Goal: Task Accomplishment & Management: Manage account settings

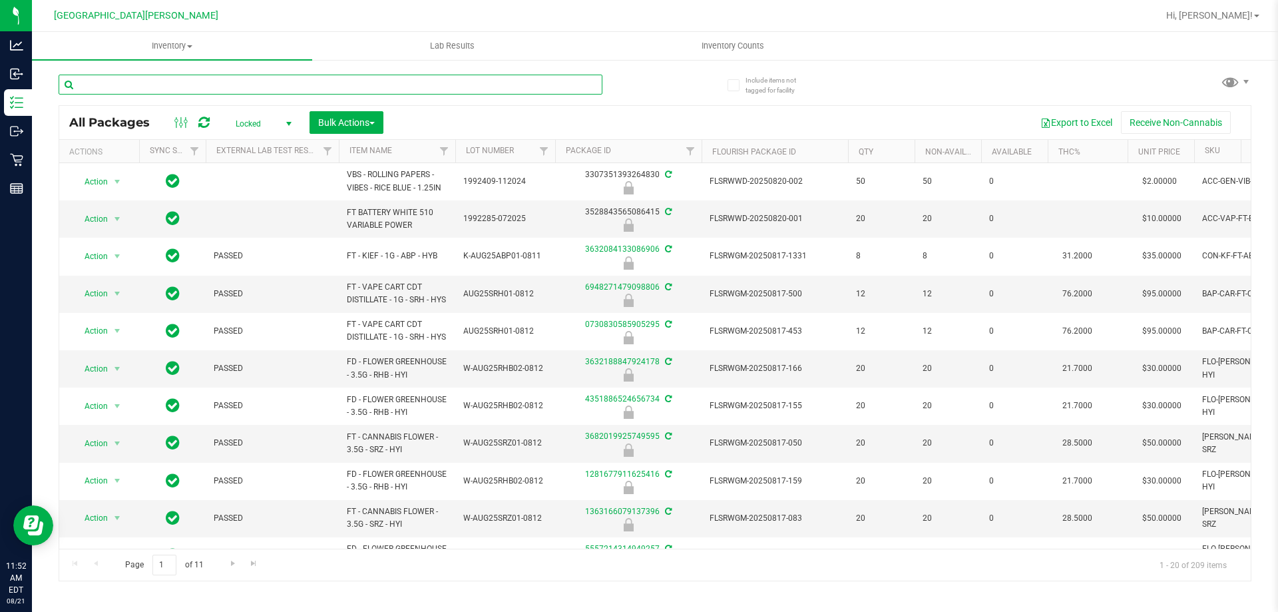
click at [150, 81] on input "text" at bounding box center [331, 85] width 544 height 20
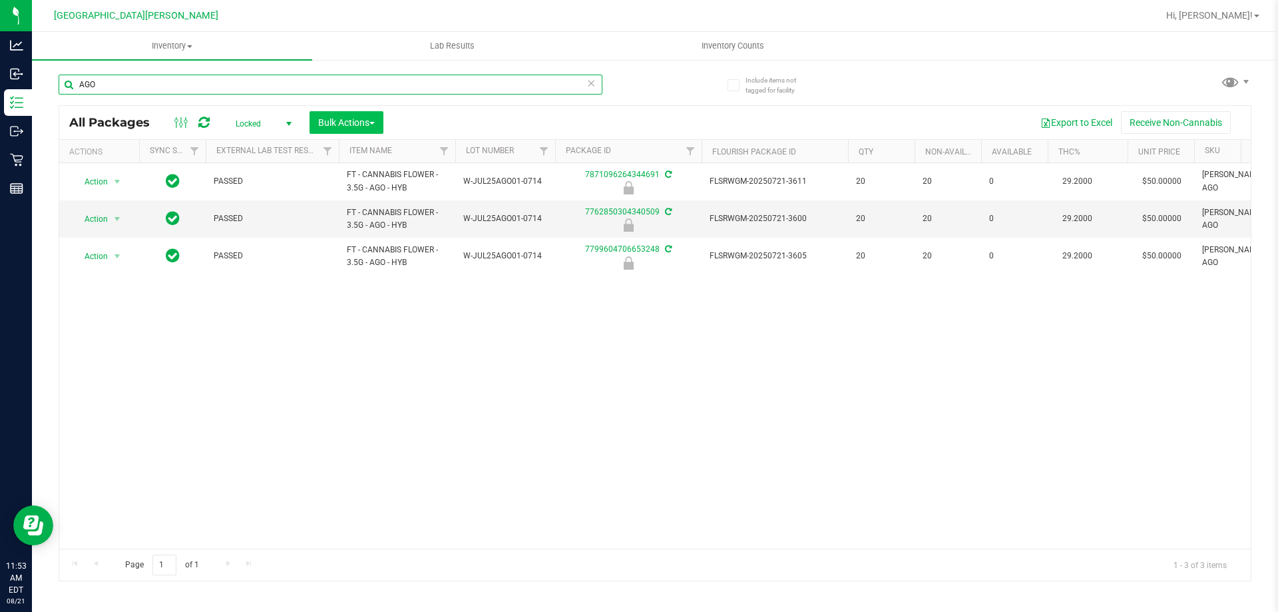
type input "AGO"
click at [324, 121] on span "Bulk Actions" at bounding box center [346, 122] width 57 height 11
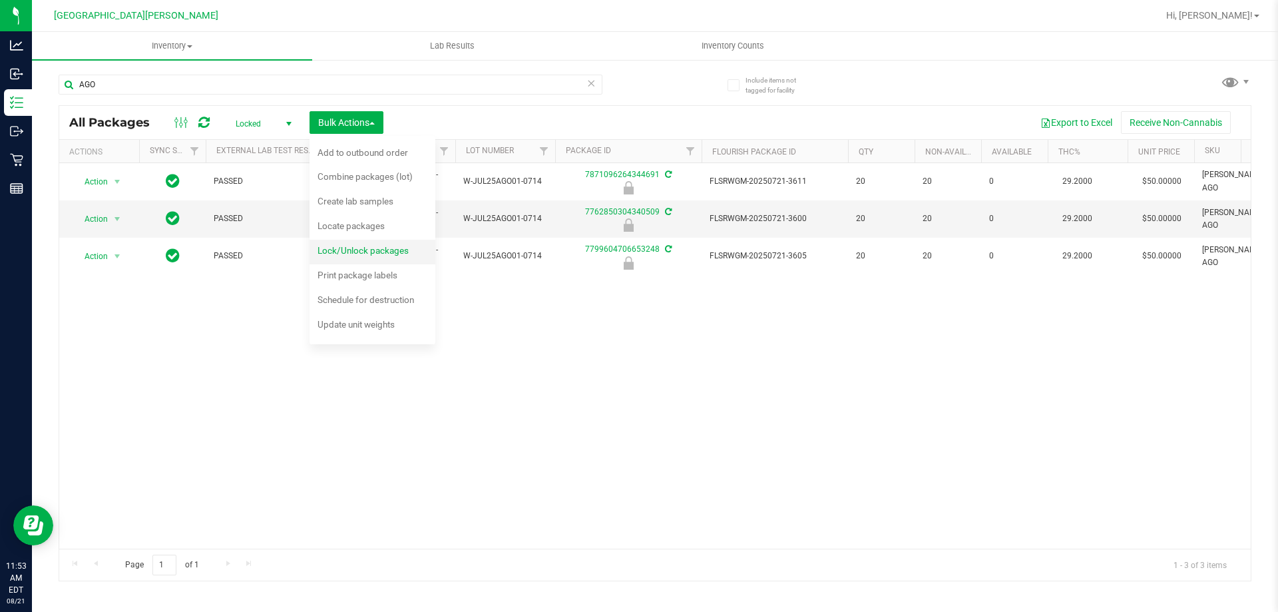
click at [377, 262] on div "Lock/Unlock packages" at bounding box center [372, 252] width 109 height 21
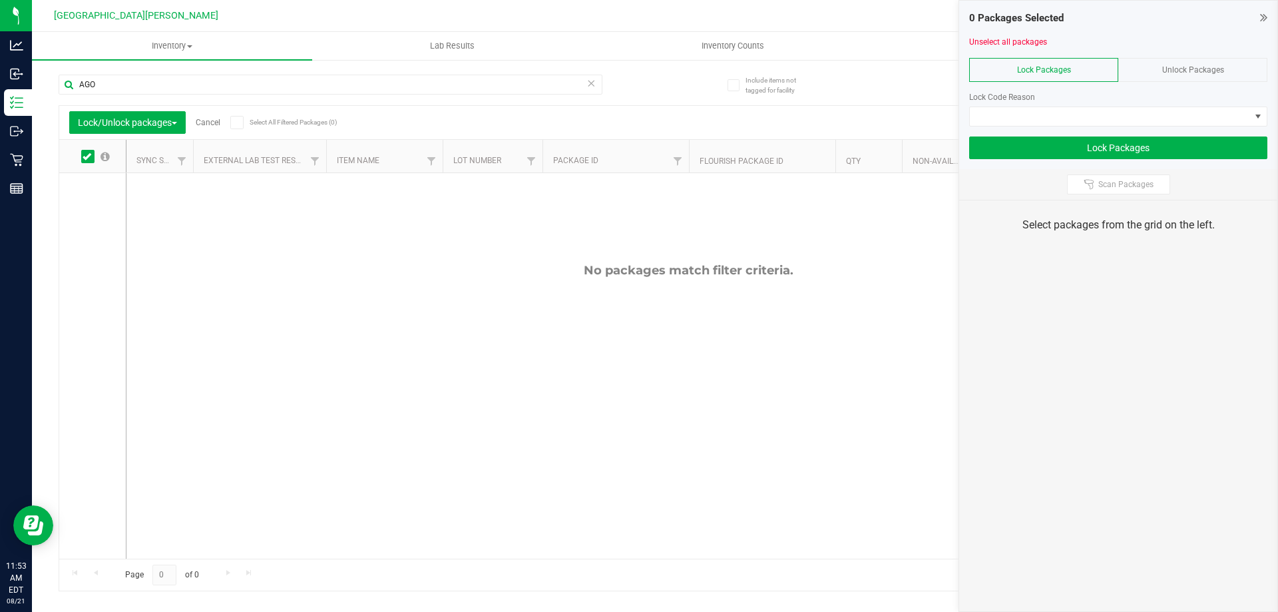
click at [239, 123] on icon at bounding box center [236, 123] width 9 height 0
click at [0, 0] on input "Select All Filtered Packages (0)" at bounding box center [0, 0] width 0 height 0
click at [240, 123] on icon at bounding box center [236, 123] width 9 height 0
click at [89, 132] on button "Lock/Unlock packages" at bounding box center [127, 122] width 117 height 23
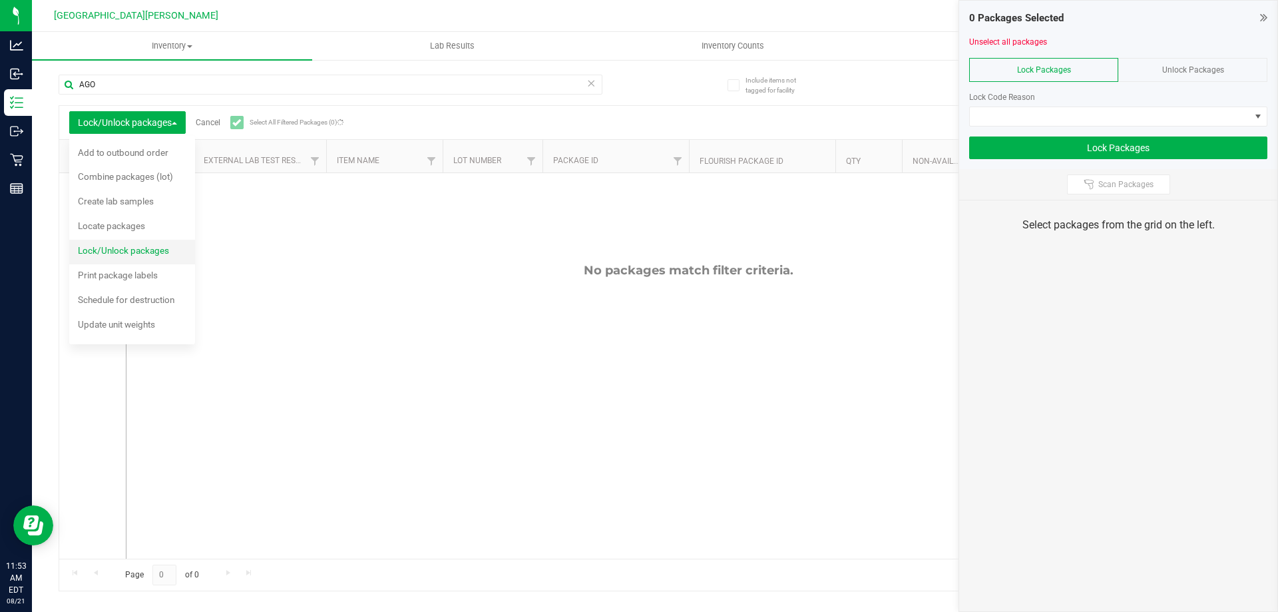
click at [161, 248] on span "Lock/Unlock packages" at bounding box center [123, 250] width 91 height 11
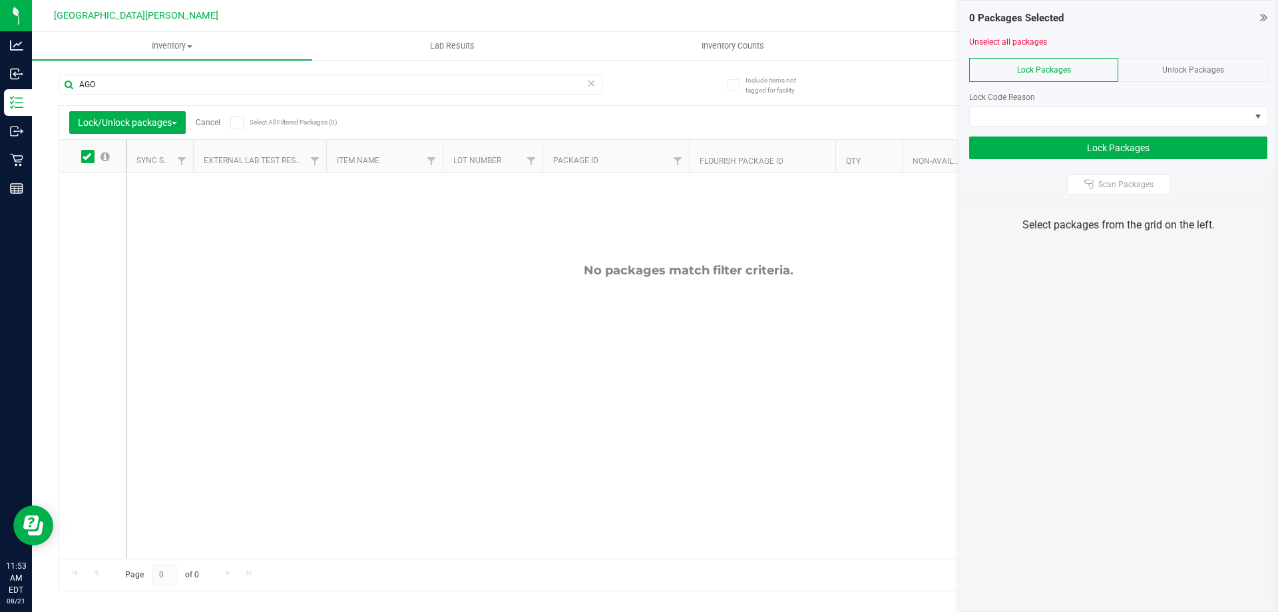
click at [1189, 69] on span "Unlock Packages" at bounding box center [1194, 69] width 62 height 9
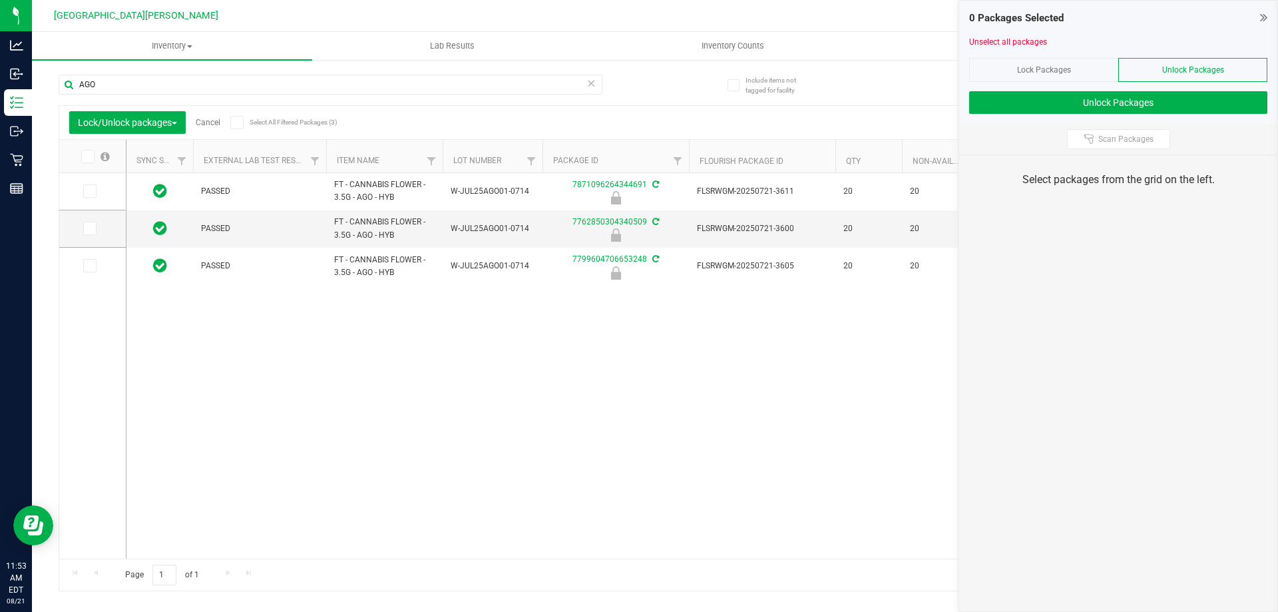
click at [244, 123] on span at bounding box center [236, 122] width 13 height 13
click at [0, 0] on input "Select All Filtered Packages (3)" at bounding box center [0, 0] width 0 height 0
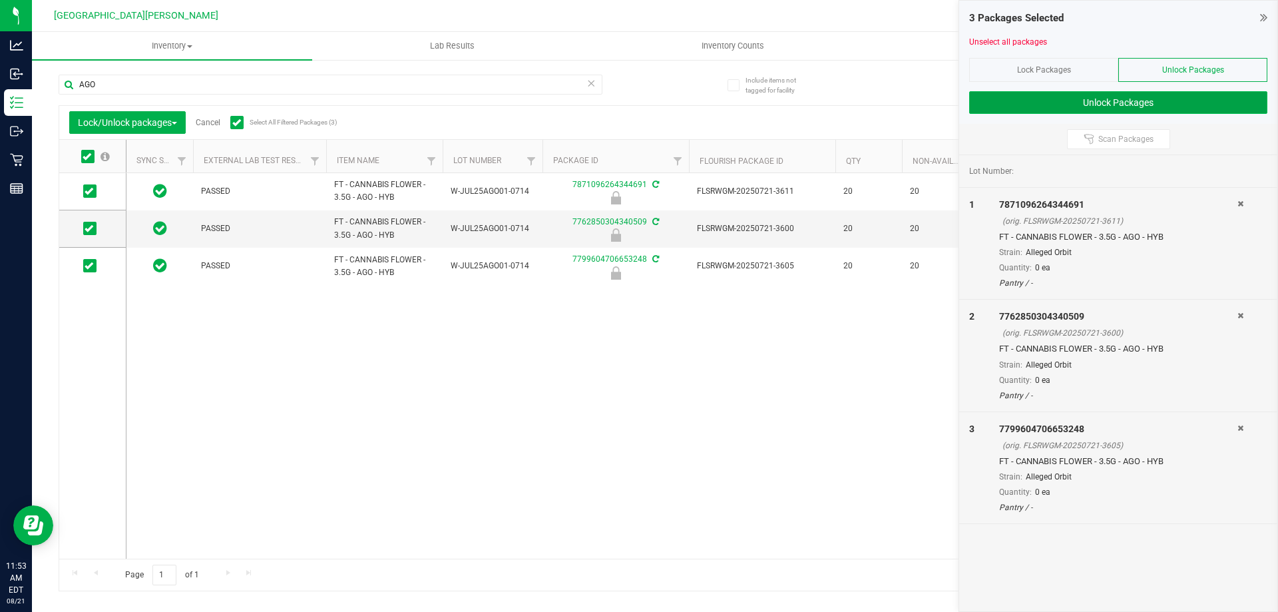
click at [1103, 109] on button "Unlock Packages" at bounding box center [1119, 102] width 298 height 23
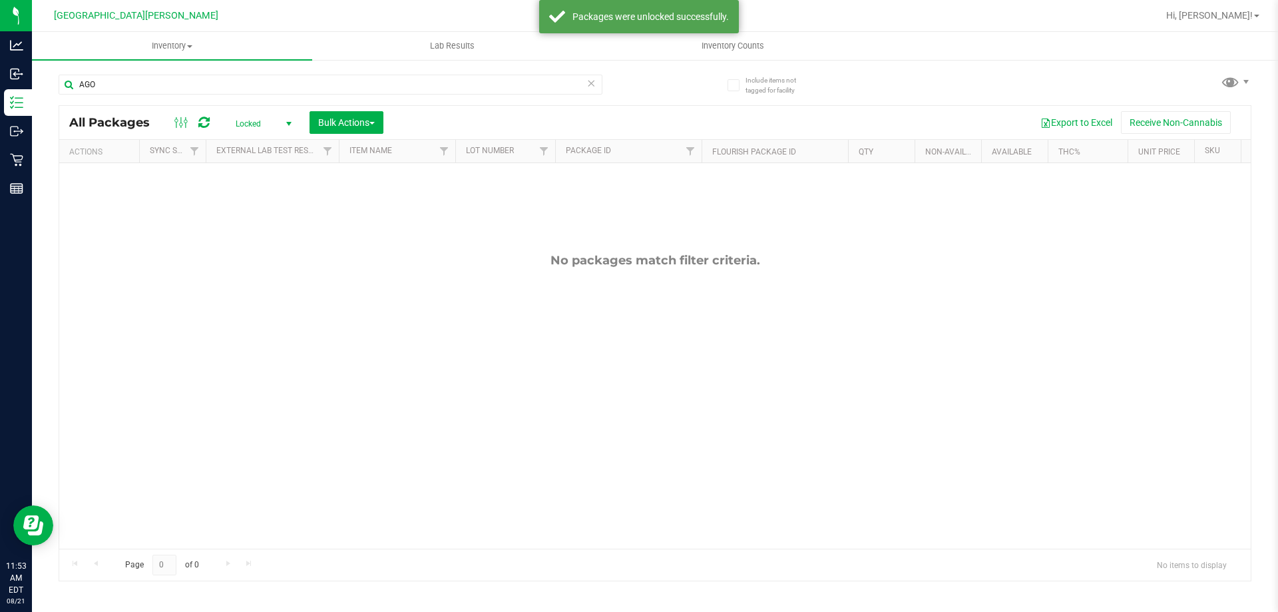
click at [288, 121] on span "select" at bounding box center [289, 124] width 11 height 11
click at [260, 204] on li "All" at bounding box center [260, 204] width 72 height 20
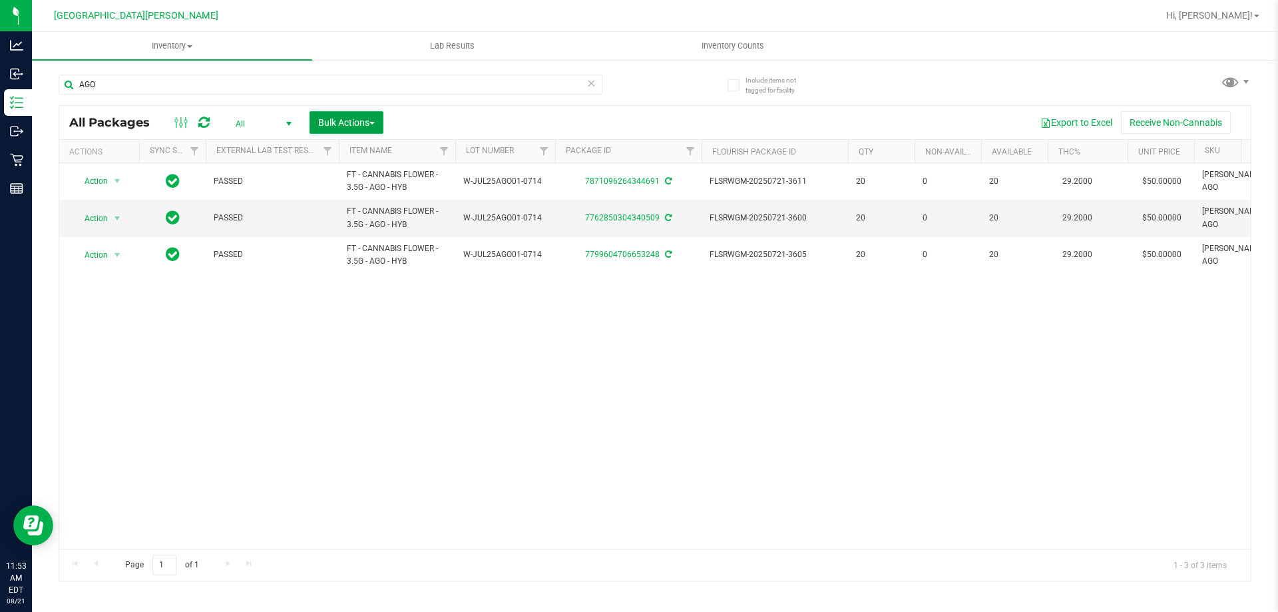
click at [349, 122] on span "Bulk Actions" at bounding box center [346, 122] width 57 height 11
click at [366, 253] on span "Lock/Unlock packages" at bounding box center [363, 250] width 91 height 11
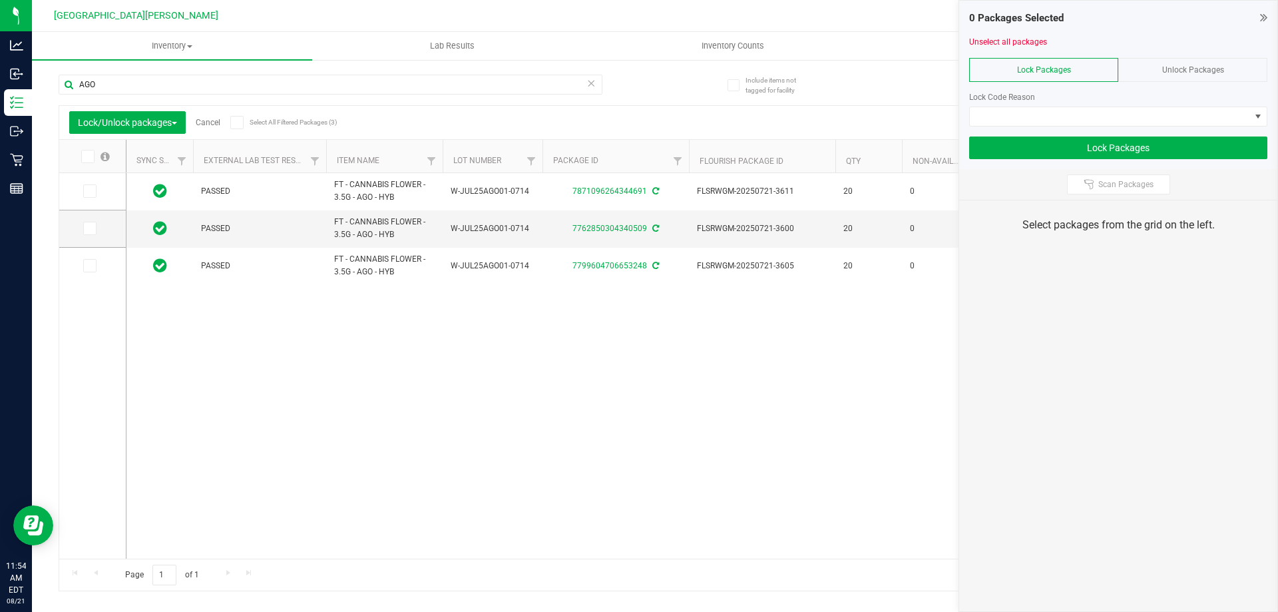
click at [85, 156] on icon at bounding box center [87, 156] width 9 height 0
click at [0, 0] on input "checkbox" at bounding box center [0, 0] width 0 height 0
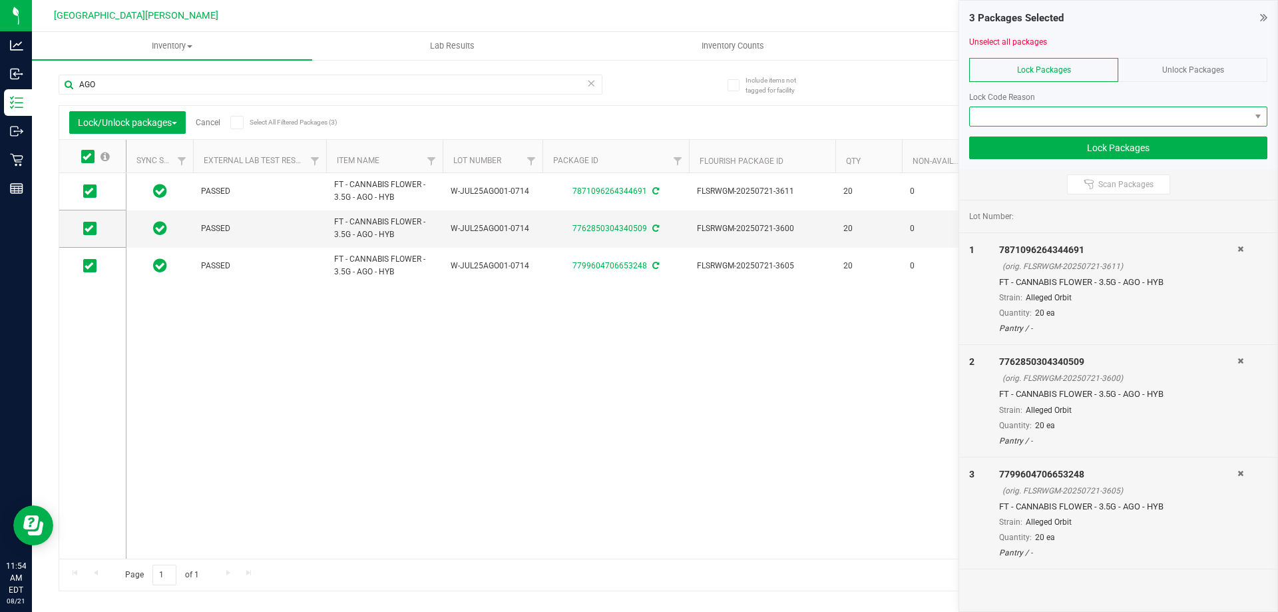
click at [1053, 115] on span at bounding box center [1110, 116] width 280 height 19
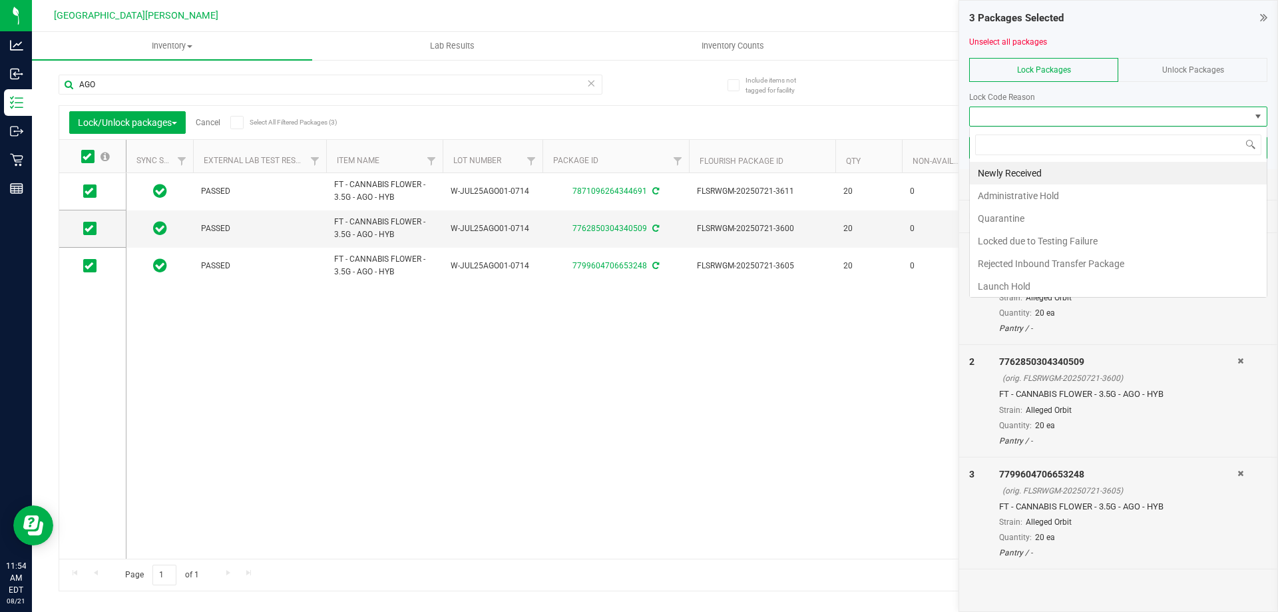
scroll to position [20, 298]
click at [1035, 282] on li "Launch Hold" at bounding box center [1118, 286] width 297 height 23
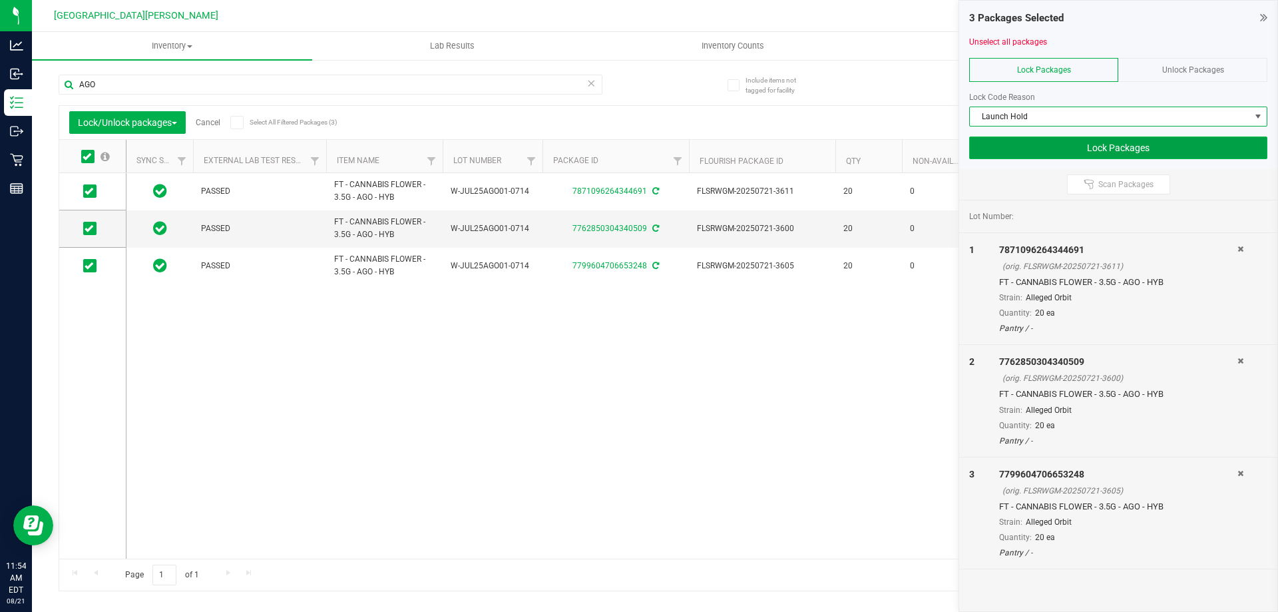
click at [1050, 145] on button "Lock Packages" at bounding box center [1119, 148] width 298 height 23
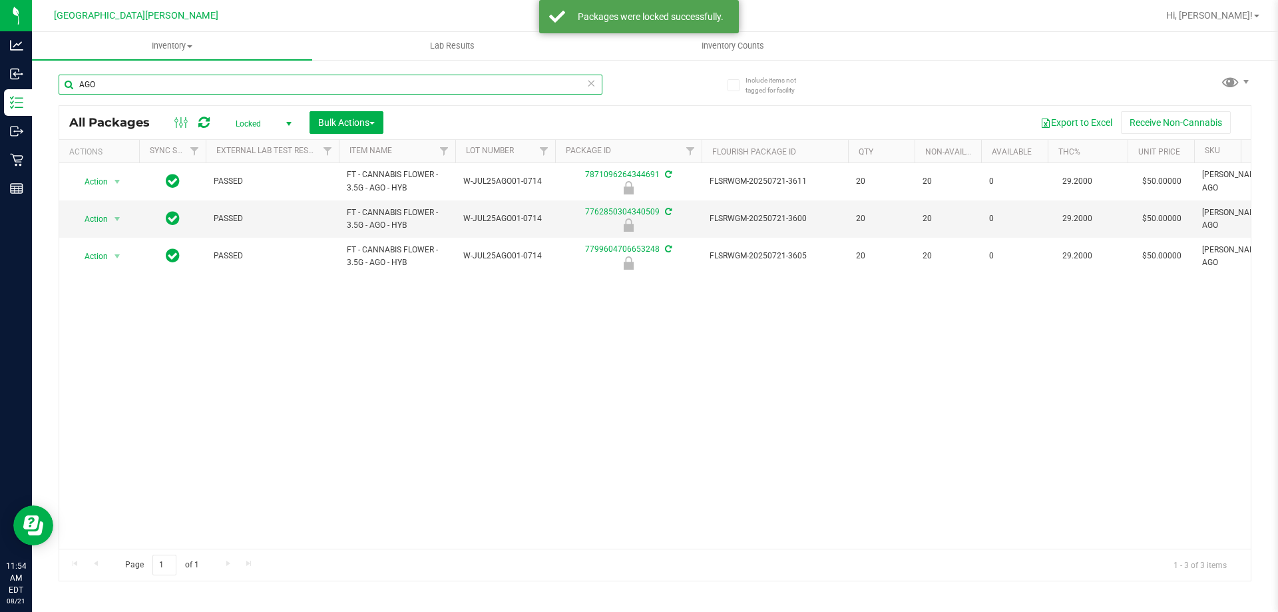
click at [107, 81] on input "AGO" at bounding box center [331, 85] width 544 height 20
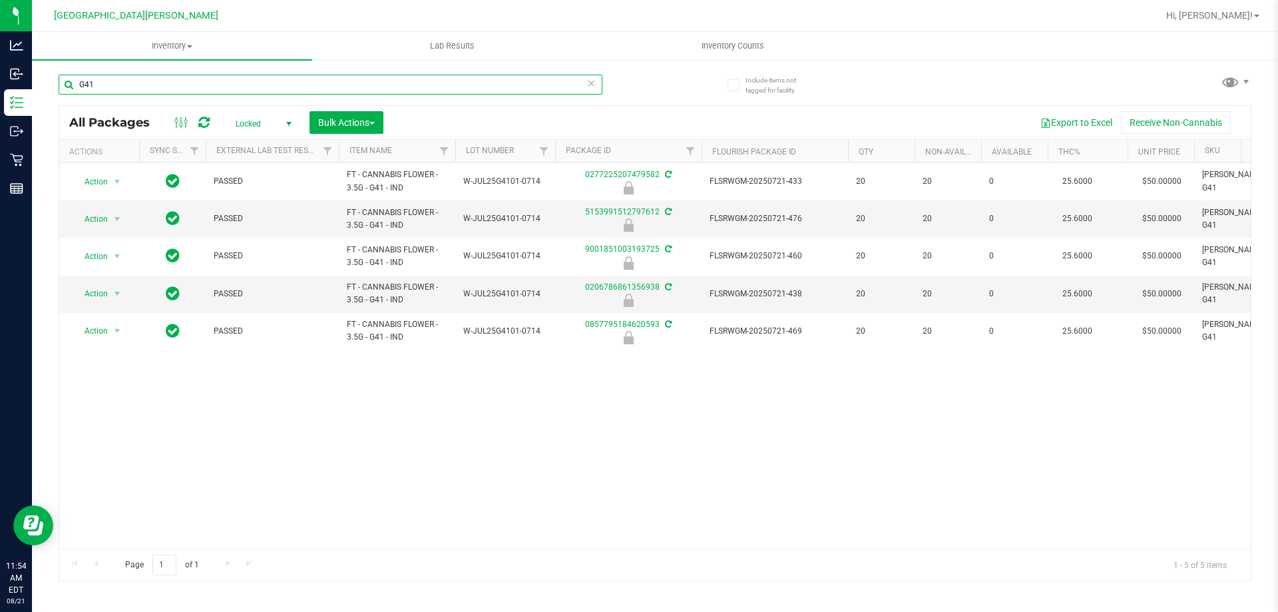
click at [168, 84] on input "G41" at bounding box center [331, 85] width 544 height 20
click at [167, 85] on input "G41" at bounding box center [331, 85] width 544 height 20
click at [166, 85] on input "G41" at bounding box center [331, 85] width 544 height 20
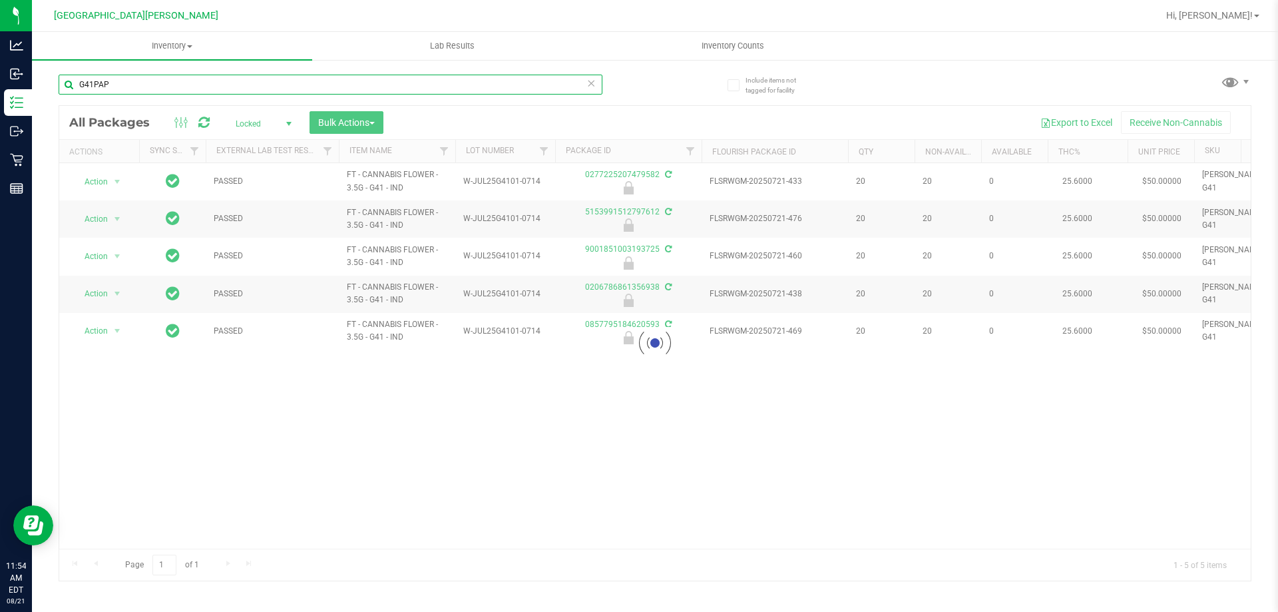
click at [123, 89] on input "G41PAP" at bounding box center [331, 85] width 544 height 20
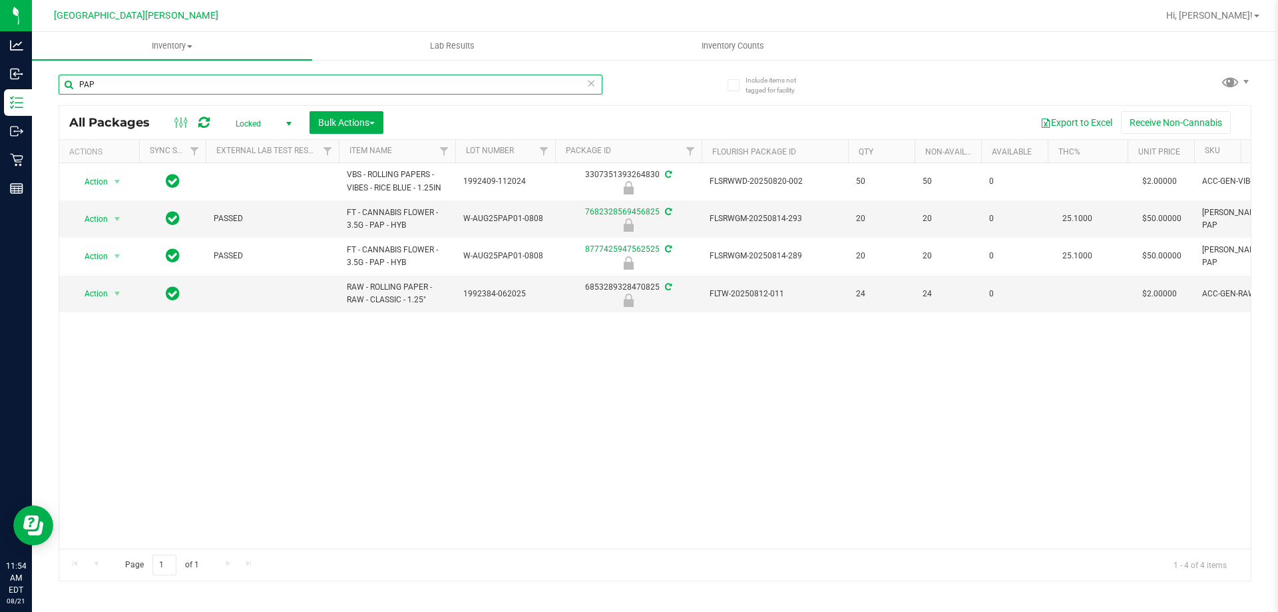
click at [144, 92] on input "PAP" at bounding box center [331, 85] width 544 height 20
drag, startPoint x: 144, startPoint y: 92, endPoint x: 146, endPoint y: 100, distance: 8.2
click at [146, 100] on div "PAP" at bounding box center [331, 90] width 544 height 31
click at [142, 81] on input "PAP" at bounding box center [331, 85] width 544 height 20
click at [141, 83] on input "PAP" at bounding box center [331, 85] width 544 height 20
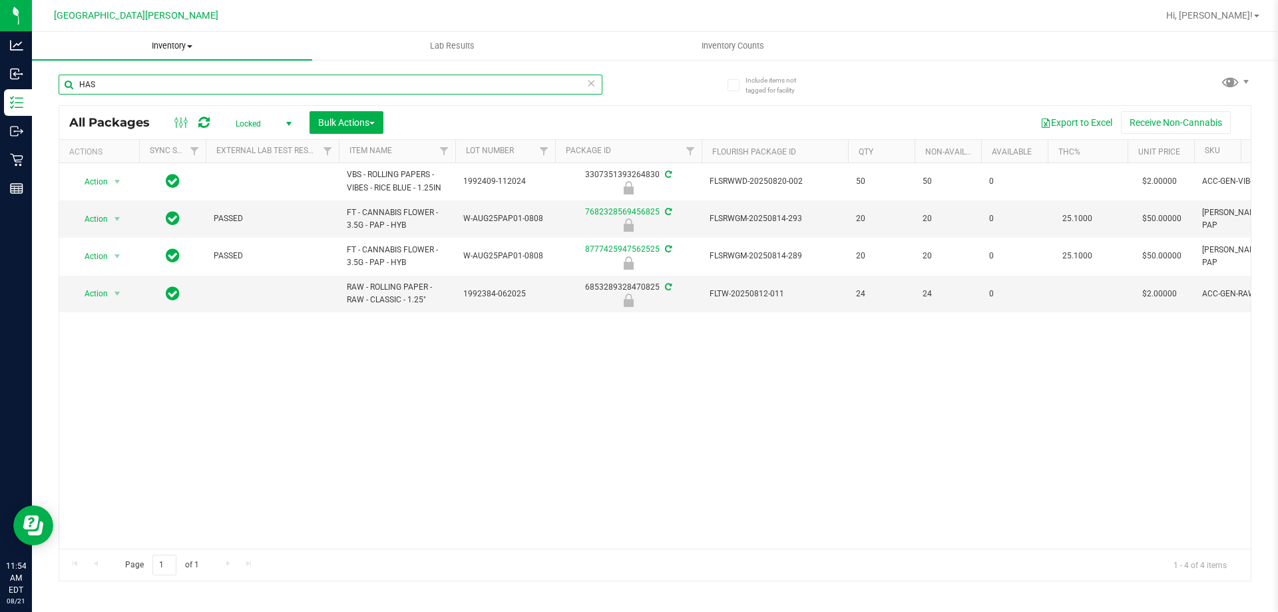
type input "HASH"
